Goal: Use online tool/utility: Utilize a website feature to perform a specific function

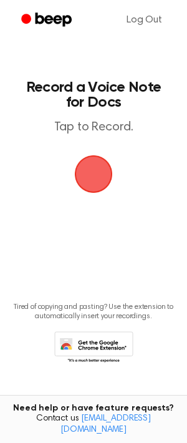
click at [99, 171] on span "button" at bounding box center [93, 173] width 67 height 67
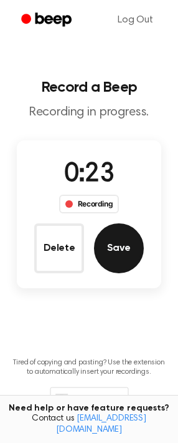
click at [108, 236] on button "Save" at bounding box center [119, 248] width 50 height 50
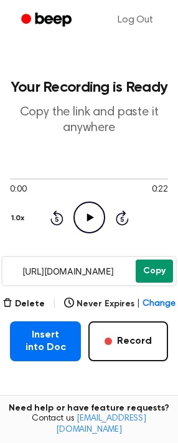
click at [154, 276] on button "Copy" at bounding box center [154, 271] width 37 height 23
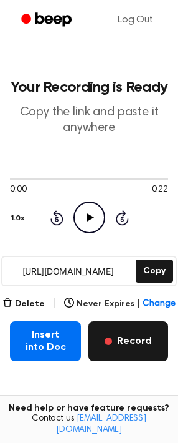
click at [122, 343] on button "Record" at bounding box center [129, 341] width 80 height 40
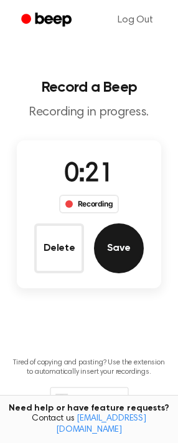
click at [135, 243] on button "Save" at bounding box center [119, 248] width 50 height 50
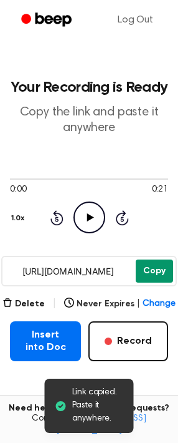
click at [157, 234] on div "0:00 0:21 Your browser does not support the [object Object] element. 1.0x Rewin…" at bounding box center [89, 203] width 159 height 95
click at [162, 275] on button "Copy" at bounding box center [154, 271] width 37 height 23
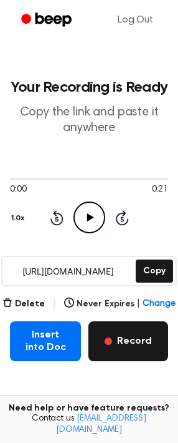
click at [143, 341] on button "Record" at bounding box center [129, 341] width 80 height 40
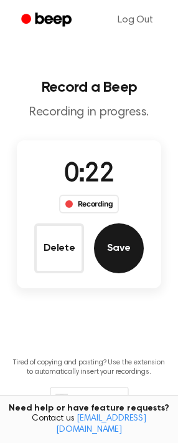
click at [128, 238] on button "Save" at bounding box center [119, 248] width 50 height 50
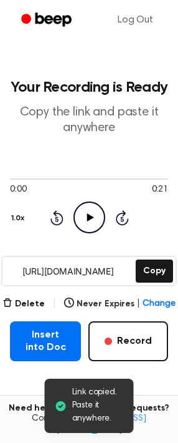
click at [96, 215] on icon "Play Audio" at bounding box center [90, 218] width 32 height 32
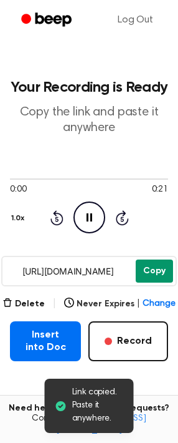
click at [159, 266] on button "Copy" at bounding box center [154, 271] width 37 height 23
